Goal: Find specific page/section: Find specific page/section

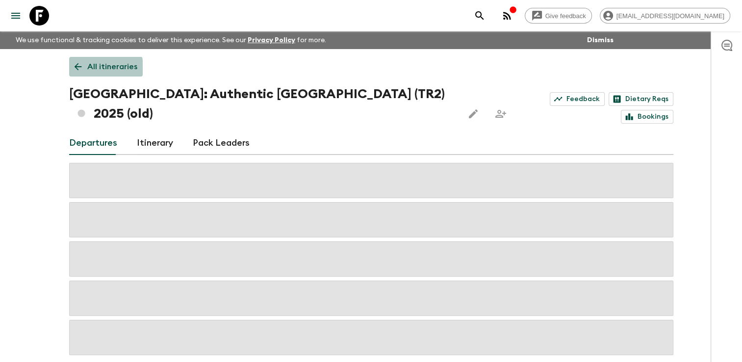
click at [85, 68] on link "All itineraries" at bounding box center [106, 67] width 74 height 20
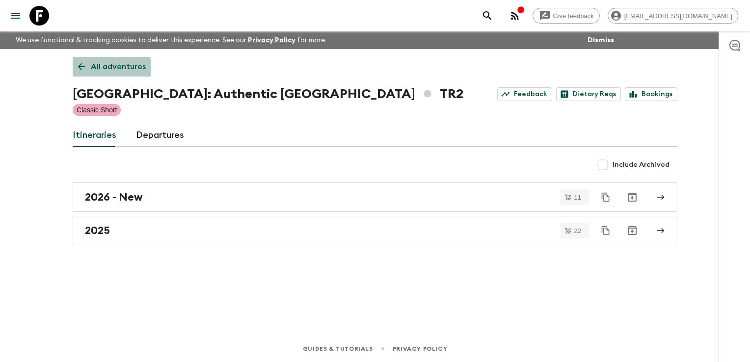
click at [85, 68] on icon at bounding box center [81, 66] width 11 height 11
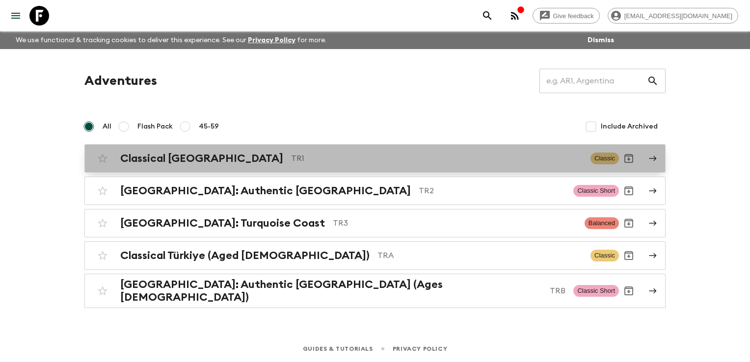
click at [144, 158] on h2 "Classical [GEOGRAPHIC_DATA]" at bounding box center [201, 158] width 163 height 13
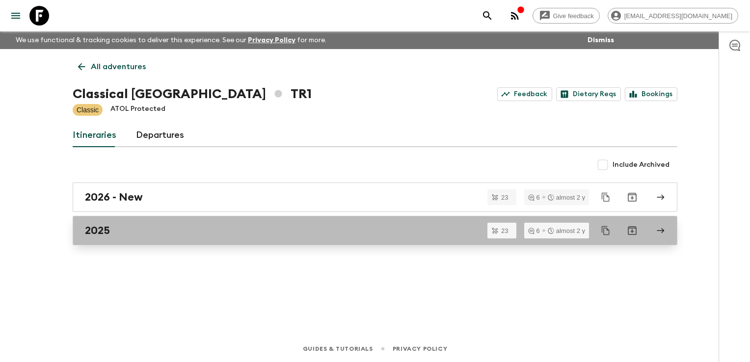
click at [126, 233] on div "2025" at bounding box center [365, 230] width 561 height 13
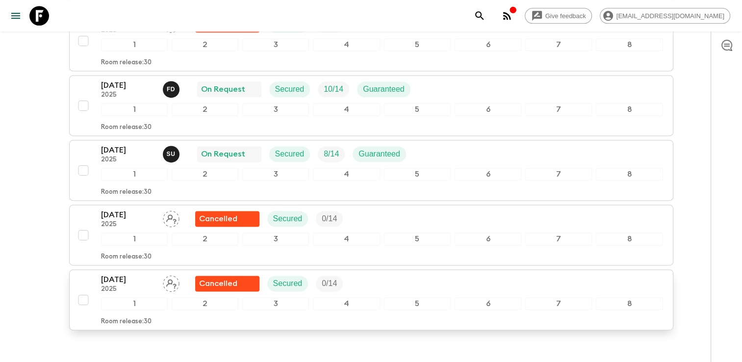
scroll to position [1364, 0]
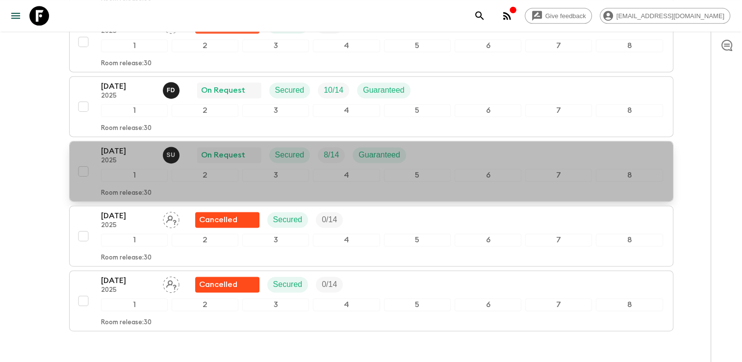
click at [439, 150] on div "[DATE] 2025 S U On Request Secured 8 / 14 Guaranteed" at bounding box center [382, 155] width 562 height 20
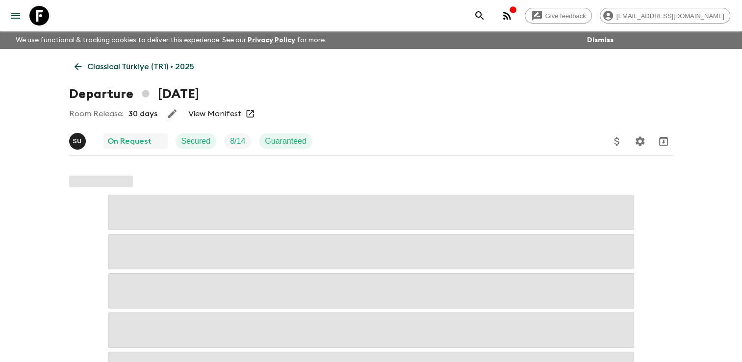
click at [221, 113] on link "View Manifest" at bounding box center [214, 114] width 53 height 10
